Goal: Navigation & Orientation: Find specific page/section

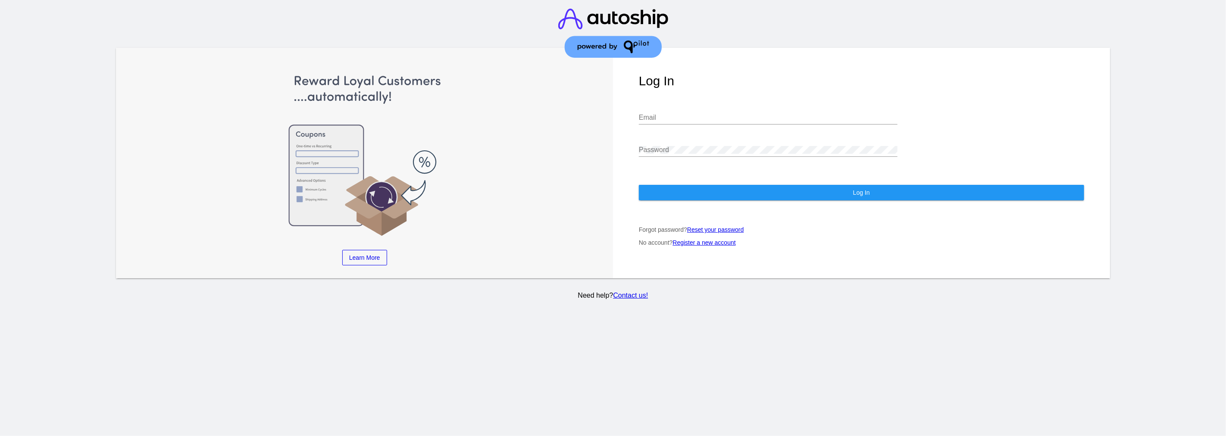
drag, startPoint x: 790, startPoint y: 107, endPoint x: 785, endPoint y: 110, distance: 6.2
click at [791, 114] on input "Email" at bounding box center [768, 118] width 259 height 8
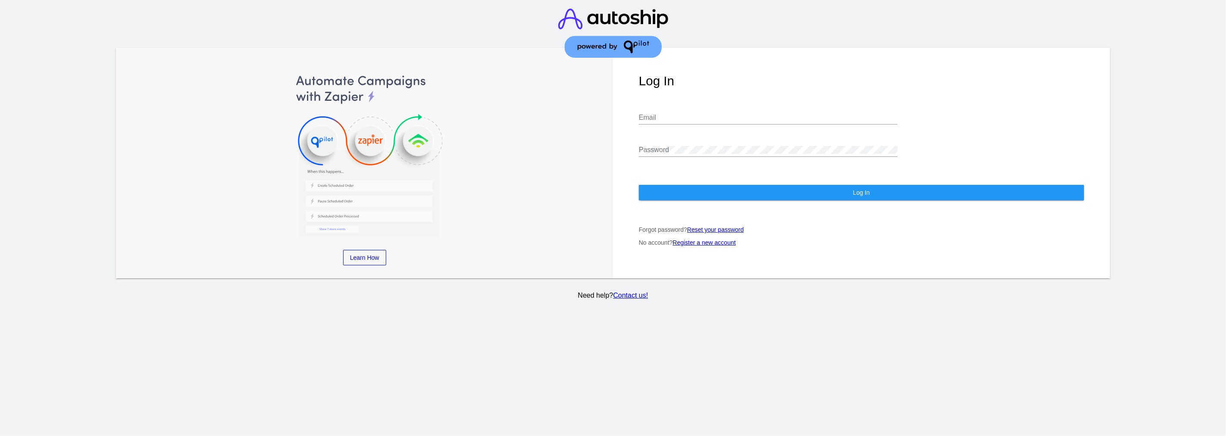
click at [802, 117] on div "Email" at bounding box center [768, 119] width 259 height 28
click at [798, 114] on input "Email" at bounding box center [768, 118] width 259 height 8
paste input "[PERSON_NAME][EMAIL_ADDRESS][DOMAIN_NAME]"
type input "[PERSON_NAME][EMAIL_ADDRESS][DOMAIN_NAME]"
click at [851, 185] on button "Log In" at bounding box center [861, 193] width 445 height 16
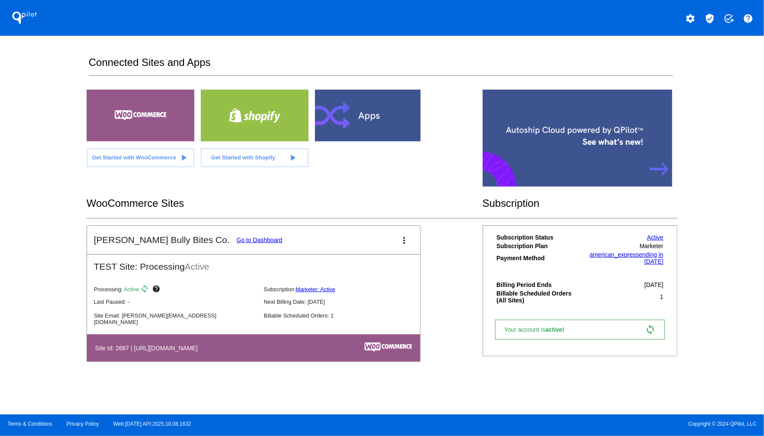
click at [237, 238] on link "Go to Dashboard" at bounding box center [260, 240] width 46 height 7
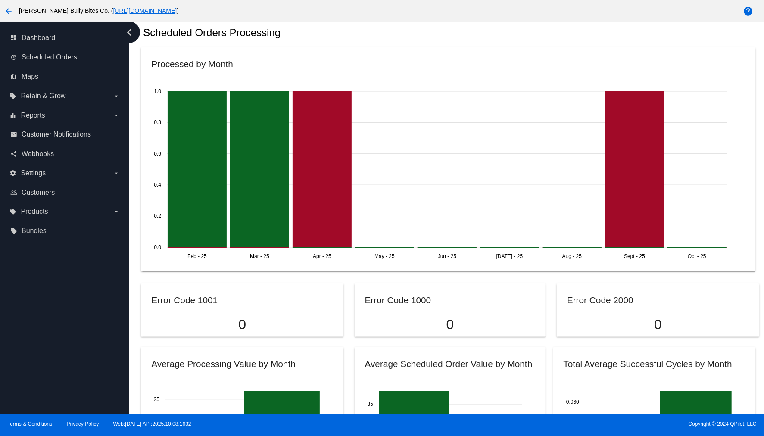
scroll to position [257, 0]
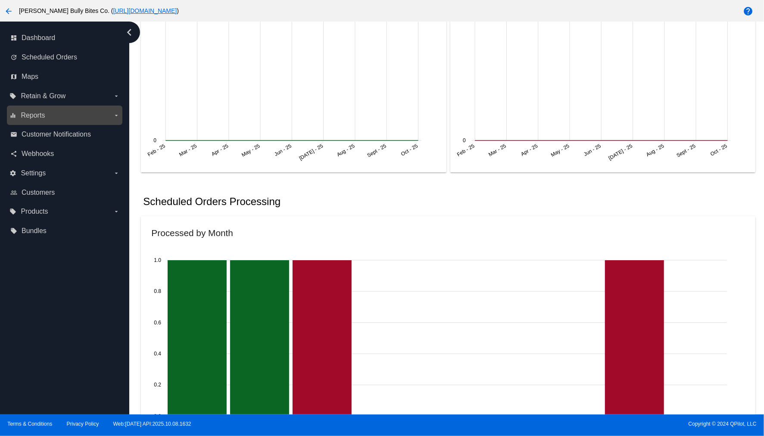
click at [74, 117] on label "equalizer Reports arrow_drop_down" at bounding box center [64, 116] width 110 height 14
click at [0, 0] on input "equalizer Reports arrow_drop_down" at bounding box center [0, 0] width 0 height 0
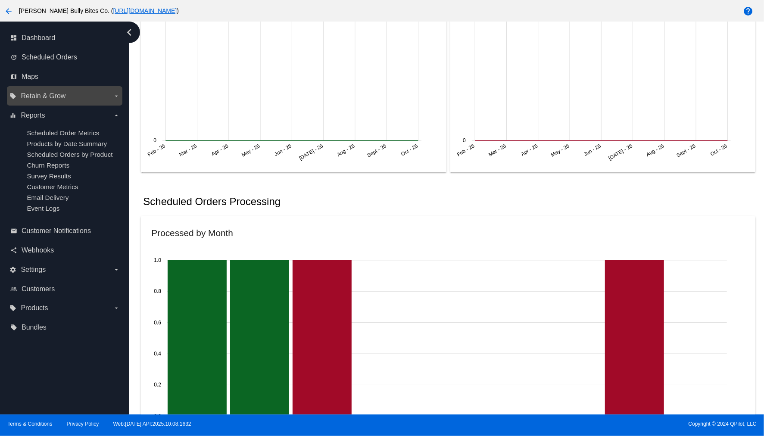
click at [75, 96] on label "local_offer Retain & Grow arrow_drop_down" at bounding box center [64, 96] width 110 height 14
click at [0, 0] on input "local_offer Retain & Grow arrow_drop_down" at bounding box center [0, 0] width 0 height 0
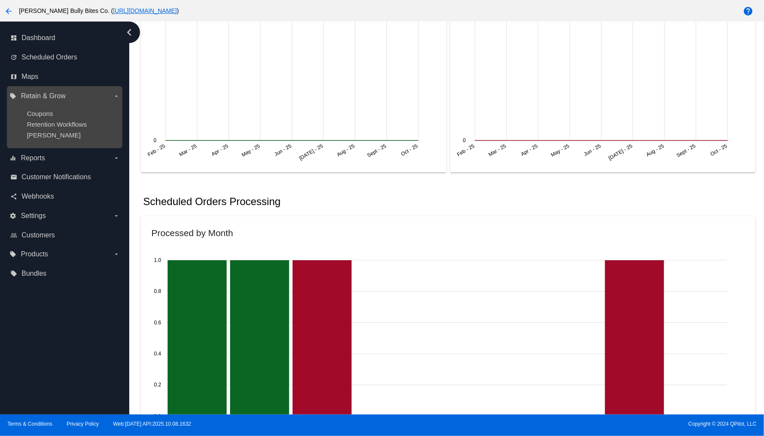
click at [75, 96] on label "local_offer Retain & Grow arrow_drop_down" at bounding box center [64, 96] width 110 height 14
click at [0, 0] on input "local_offer Retain & Grow arrow_drop_down" at bounding box center [0, 0] width 0 height 0
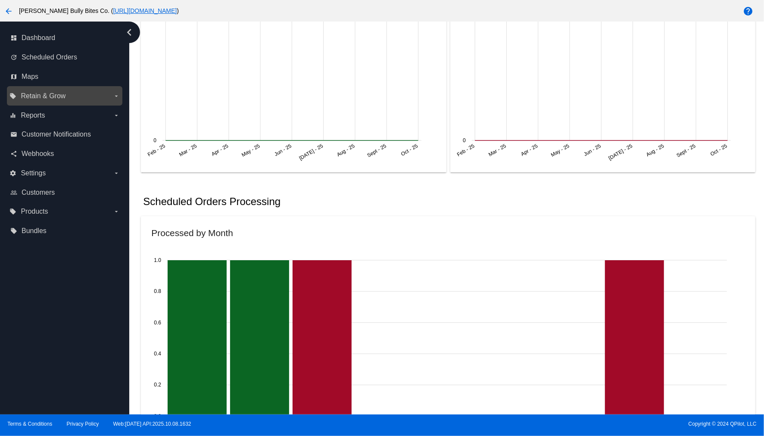
click at [75, 96] on label "local_offer Retain & Grow arrow_drop_down" at bounding box center [64, 96] width 110 height 14
click at [0, 0] on input "local_offer Retain & Grow arrow_drop_down" at bounding box center [0, 0] width 0 height 0
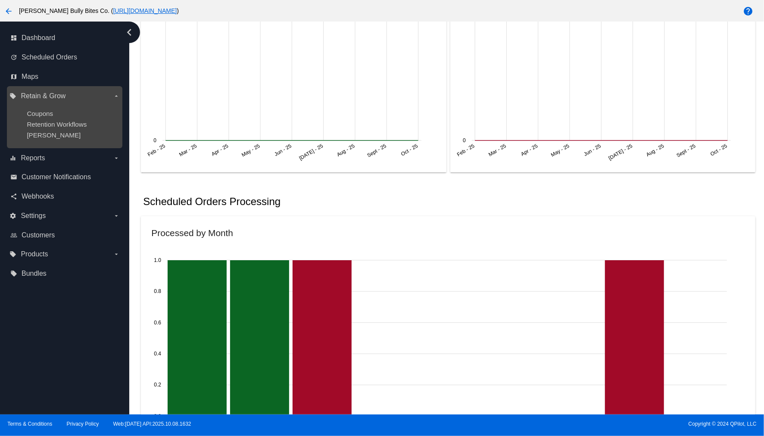
click at [75, 96] on label "local_offer Retain & Grow arrow_drop_down" at bounding box center [64, 96] width 110 height 14
click at [0, 0] on input "local_offer Retain & Grow arrow_drop_down" at bounding box center [0, 0] width 0 height 0
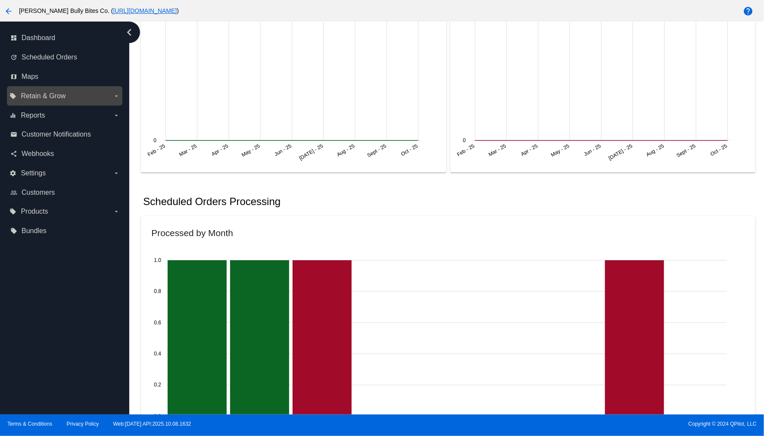
click at [75, 96] on label "local_offer Retain & Grow arrow_drop_down" at bounding box center [64, 96] width 110 height 14
click at [0, 0] on input "local_offer Retain & Grow arrow_drop_down" at bounding box center [0, 0] width 0 height 0
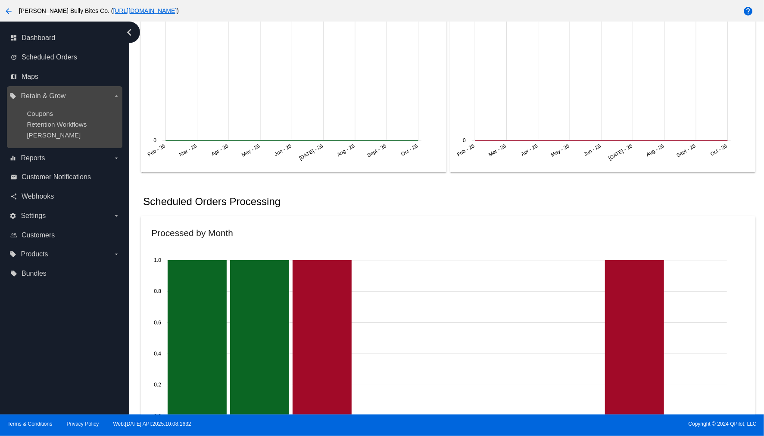
click at [75, 96] on label "local_offer Retain & Grow arrow_drop_down" at bounding box center [64, 96] width 110 height 14
click at [0, 0] on input "local_offer Retain & Grow arrow_drop_down" at bounding box center [0, 0] width 0 height 0
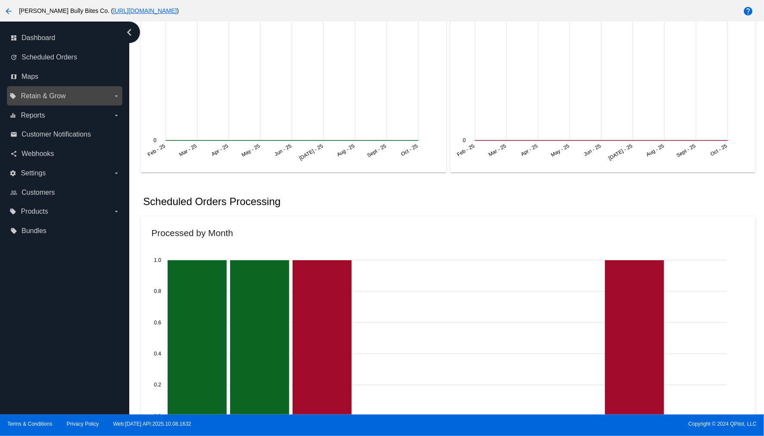
click at [75, 96] on label "local_offer Retain & Grow arrow_drop_down" at bounding box center [64, 96] width 110 height 14
click at [0, 0] on input "local_offer Retain & Grow arrow_drop_down" at bounding box center [0, 0] width 0 height 0
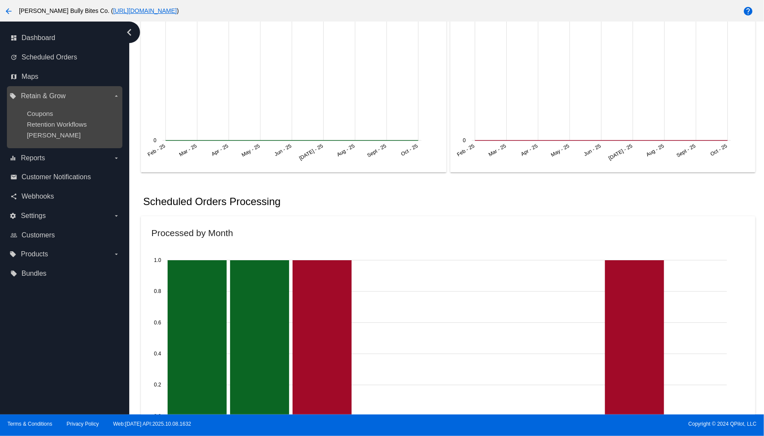
click at [66, 88] on div "local_offer Retain & Grow arrow_drop_down Coupons Retention Workflows [PERSON_N…" at bounding box center [64, 117] width 115 height 62
click at [63, 89] on label "local_offer Retain & Grow arrow_drop_down" at bounding box center [64, 96] width 110 height 14
click at [0, 0] on input "local_offer Retain & Grow arrow_drop_down" at bounding box center [0, 0] width 0 height 0
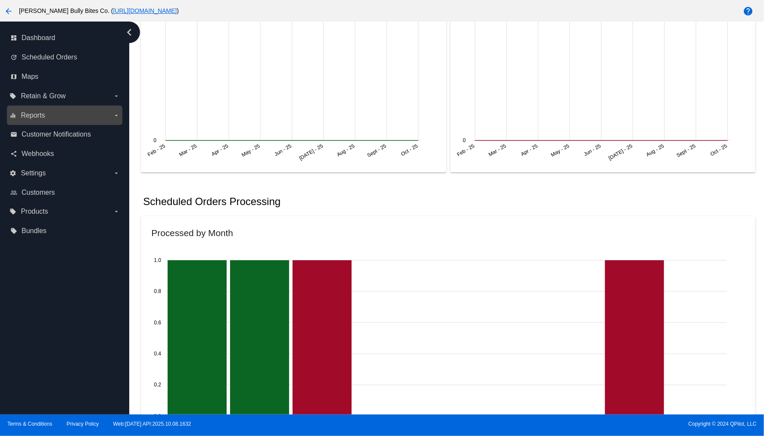
click at [41, 110] on label "equalizer Reports arrow_drop_down" at bounding box center [64, 116] width 110 height 14
click at [0, 0] on input "equalizer Reports arrow_drop_down" at bounding box center [0, 0] width 0 height 0
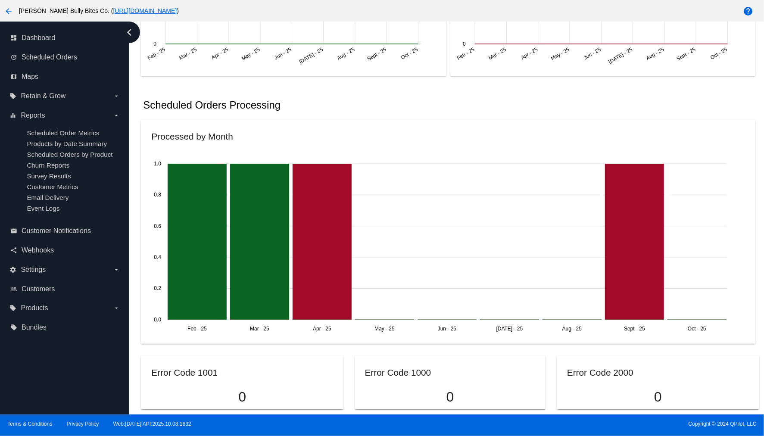
scroll to position [353, 0]
